Goal: Find specific page/section

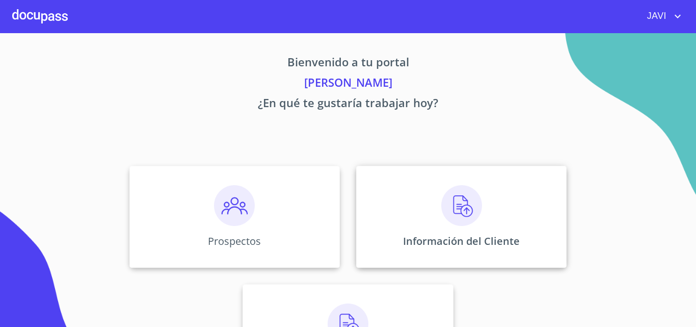
click at [454, 206] on img at bounding box center [461, 205] width 41 height 41
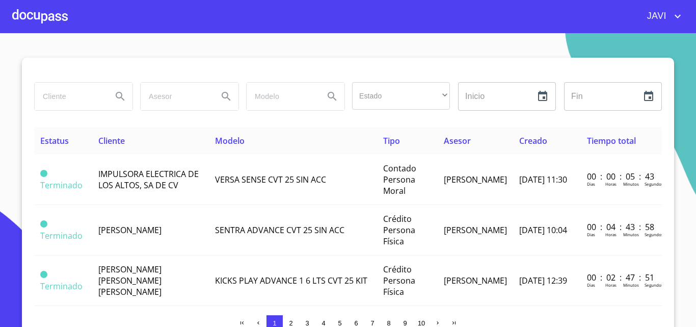
click at [65, 97] on input "search" at bounding box center [69, 97] width 69 height 28
type input "scp"
click at [119, 95] on icon "Search" at bounding box center [120, 96] width 12 height 12
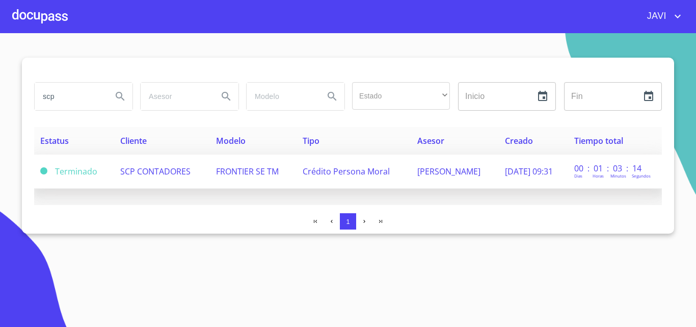
click at [243, 170] on span "FRONTIER SE TM" at bounding box center [247, 171] width 63 height 11
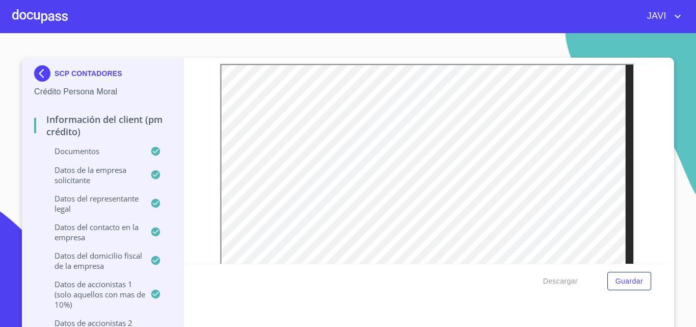
scroll to position [5606, 0]
